Goal: Task Accomplishment & Management: Manage account settings

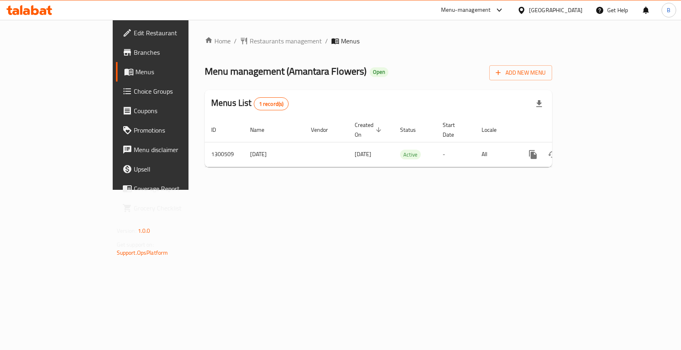
click at [135, 74] on span "Menus" at bounding box center [177, 72] width 85 height 10
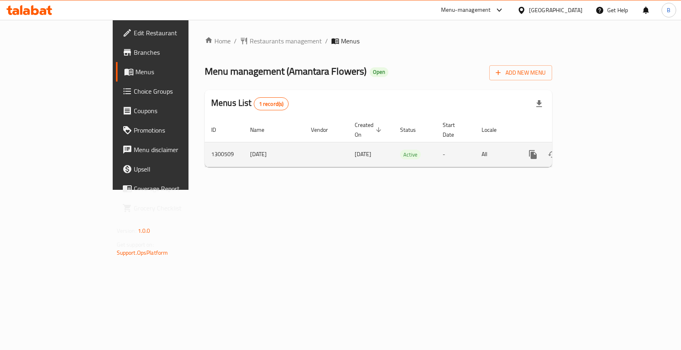
click at [596, 149] on icon "enhanced table" at bounding box center [591, 154] width 10 height 10
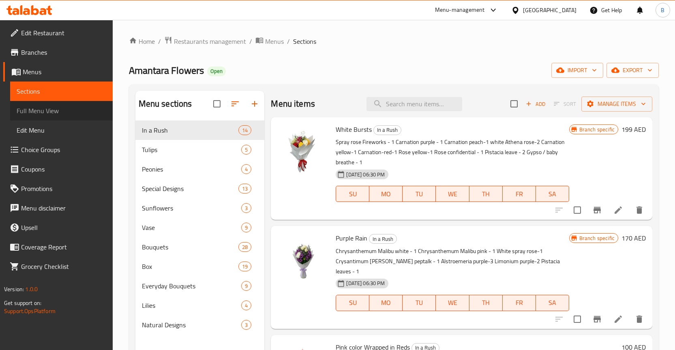
click at [38, 114] on span "Full Menu View" at bounding box center [62, 111] width 90 height 10
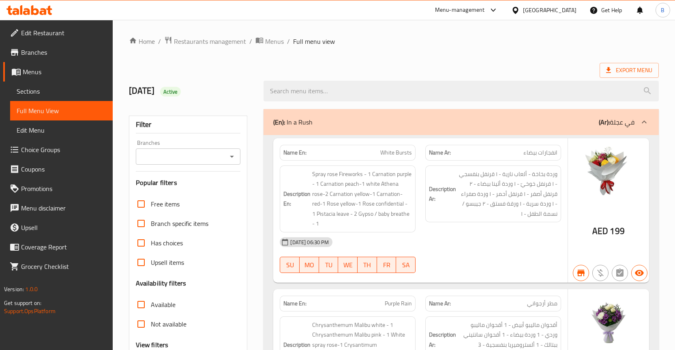
click at [219, 152] on input "Branches" at bounding box center [181, 156] width 87 height 11
click at [236, 156] on icon "Open" at bounding box center [232, 157] width 10 height 10
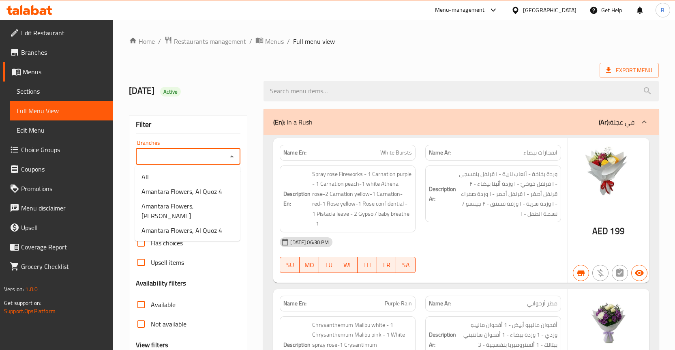
click at [51, 53] on span "Branches" at bounding box center [63, 52] width 85 height 10
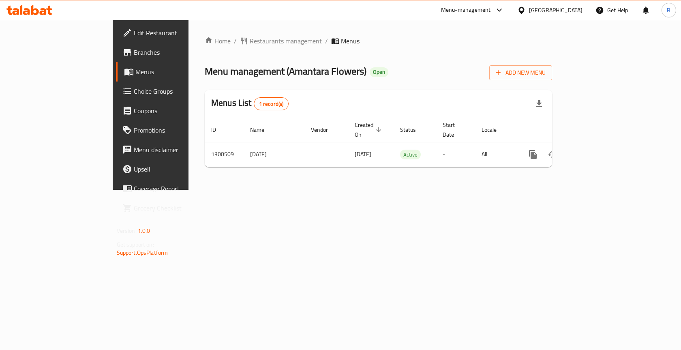
click at [135, 72] on span "Menus" at bounding box center [177, 72] width 85 height 10
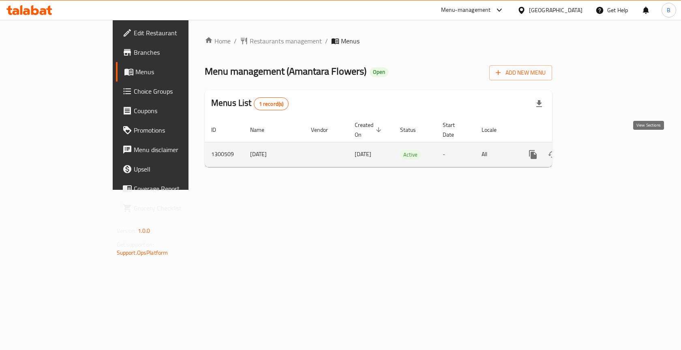
click at [601, 145] on link "enhanced table" at bounding box center [590, 154] width 19 height 19
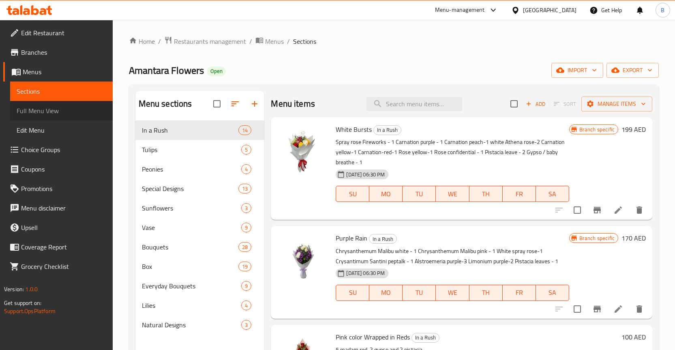
click at [52, 109] on span "Full Menu View" at bounding box center [62, 111] width 90 height 10
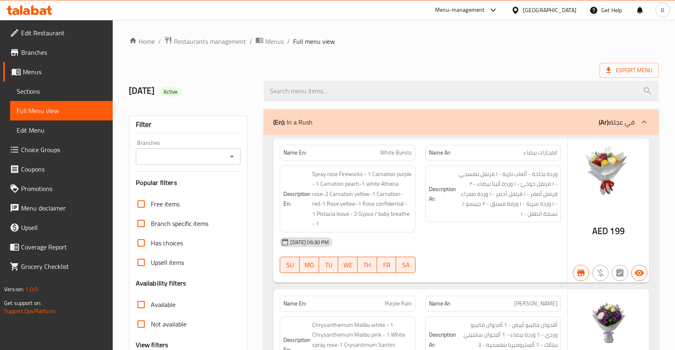
click at [237, 152] on icon "Open" at bounding box center [232, 157] width 10 height 10
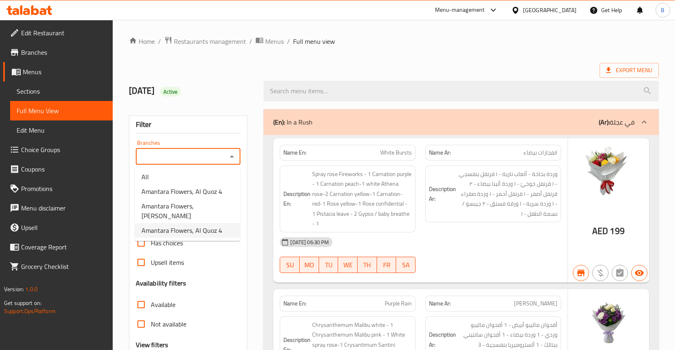
click at [208, 225] on span "Amantara Flowers, Al Quoz 4" at bounding box center [181, 230] width 81 height 10
type input "Amantara Flowers, Al Quoz 4"
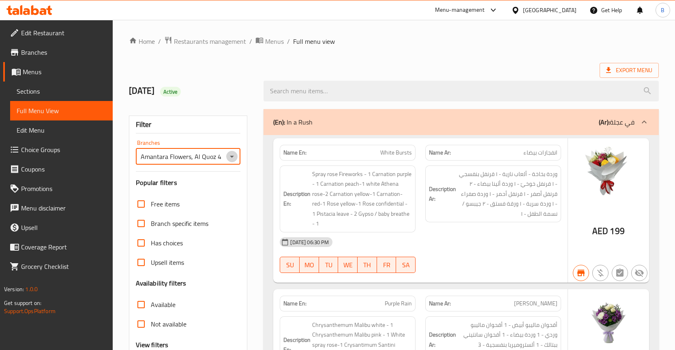
click at [228, 158] on icon "Open" at bounding box center [232, 157] width 10 height 10
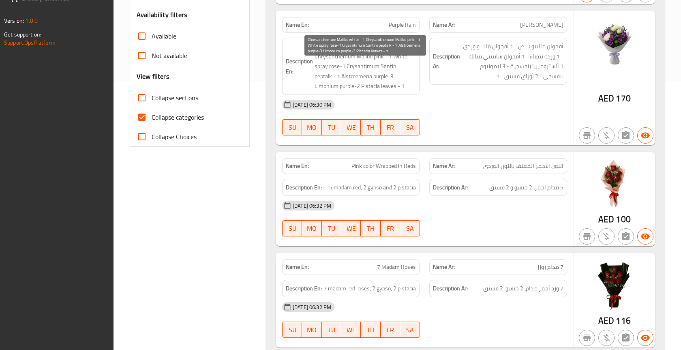
drag, startPoint x: 337, startPoint y: 43, endPoint x: 331, endPoint y: 45, distance: 6.3
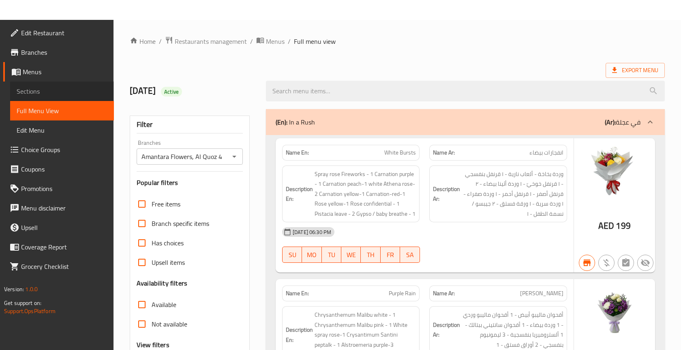
click at [39, 90] on span "Sections" at bounding box center [62, 91] width 91 height 10
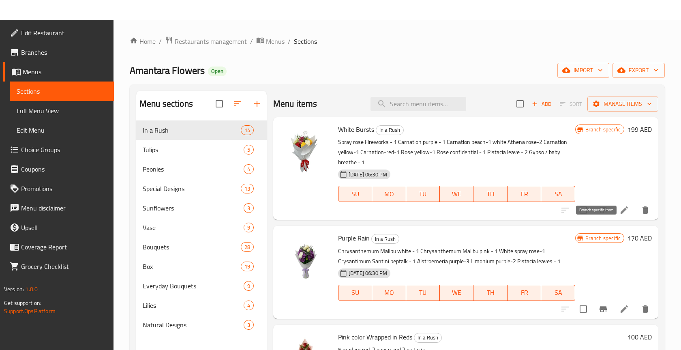
click at [593, 209] on button "Branch-specific-item" at bounding box center [602, 209] width 19 height 19
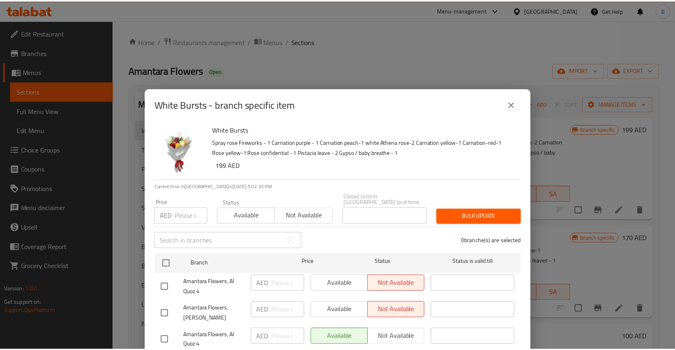
scroll to position [113, 0]
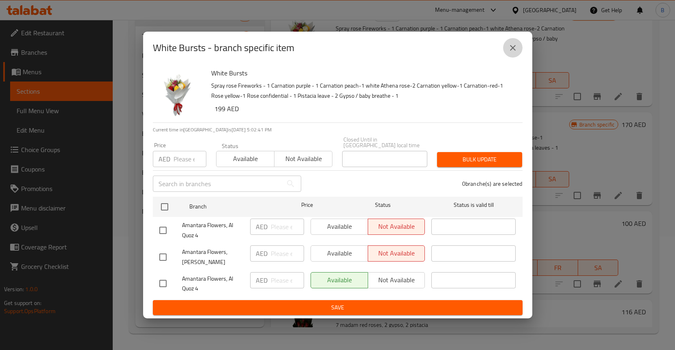
click at [510, 49] on icon "close" at bounding box center [513, 48] width 6 height 6
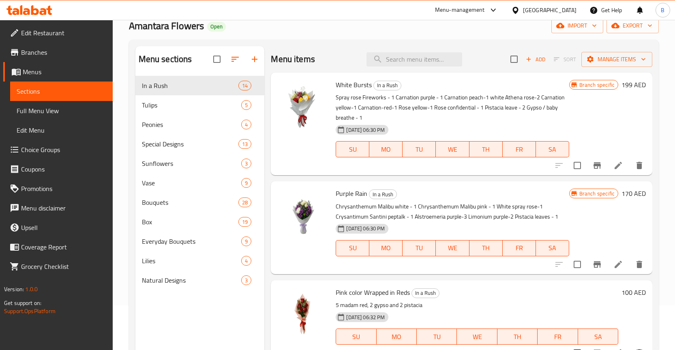
scroll to position [0, 0]
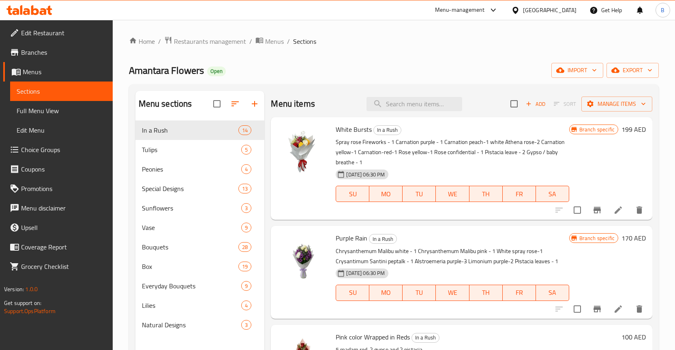
click at [41, 108] on span "Full Menu View" at bounding box center [62, 111] width 90 height 10
